Goal: Information Seeking & Learning: Learn about a topic

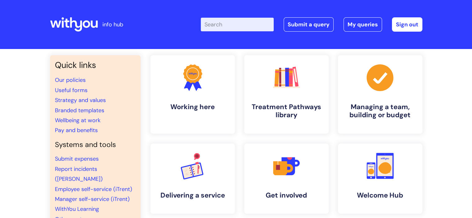
click at [225, 23] on input "Enter your search term here..." at bounding box center [237, 25] width 73 height 14
type input "alcohol [MEDICAL_DATA]"
click button "Search" at bounding box center [0, 0] width 0 height 0
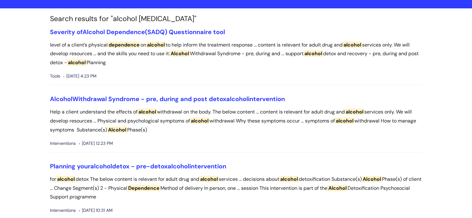
scroll to position [40, 0]
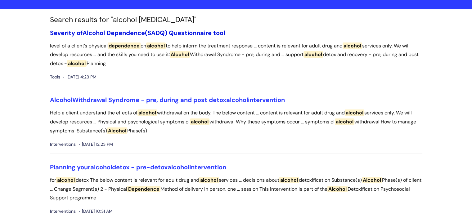
click at [156, 30] on link "Severity of Alcohol Dependence (SADQ) Questionnaire tool" at bounding box center [137, 33] width 175 height 8
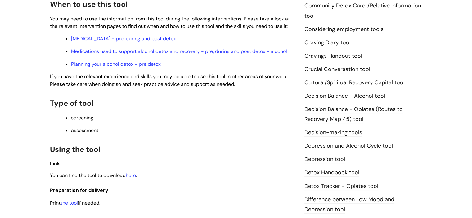
scroll to position [231, 0]
click at [132, 179] on link "here" at bounding box center [131, 176] width 10 height 7
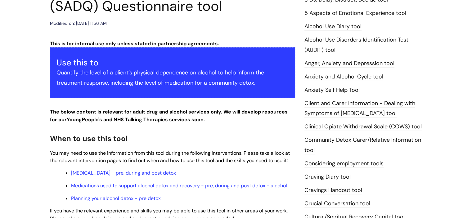
scroll to position [0, 0]
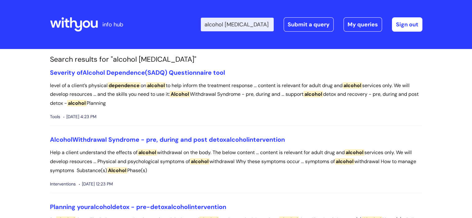
click at [260, 25] on input "alcohol [MEDICAL_DATA]" at bounding box center [237, 25] width 73 height 14
type input "audit"
click button "Search" at bounding box center [0, 0] width 0 height 0
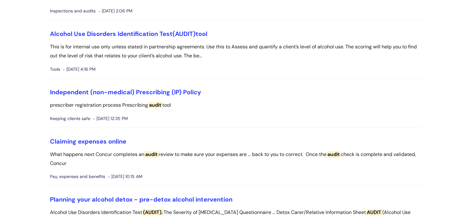
scroll to position [216, 0]
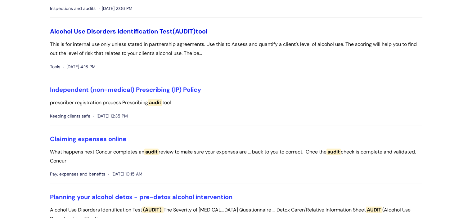
click at [131, 27] on link "Alcohol Use Disorders Identification Test (AUDIT) tool" at bounding box center [128, 31] width 157 height 8
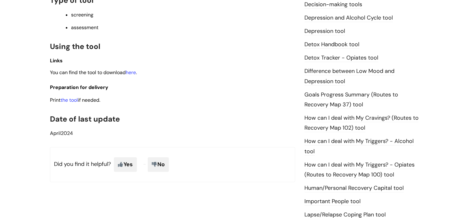
scroll to position [342, 0]
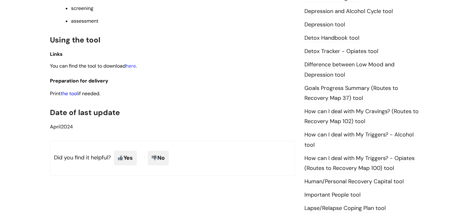
click at [69, 97] on link "the tool" at bounding box center [69, 93] width 17 height 7
